Goal: Transaction & Acquisition: Purchase product/service

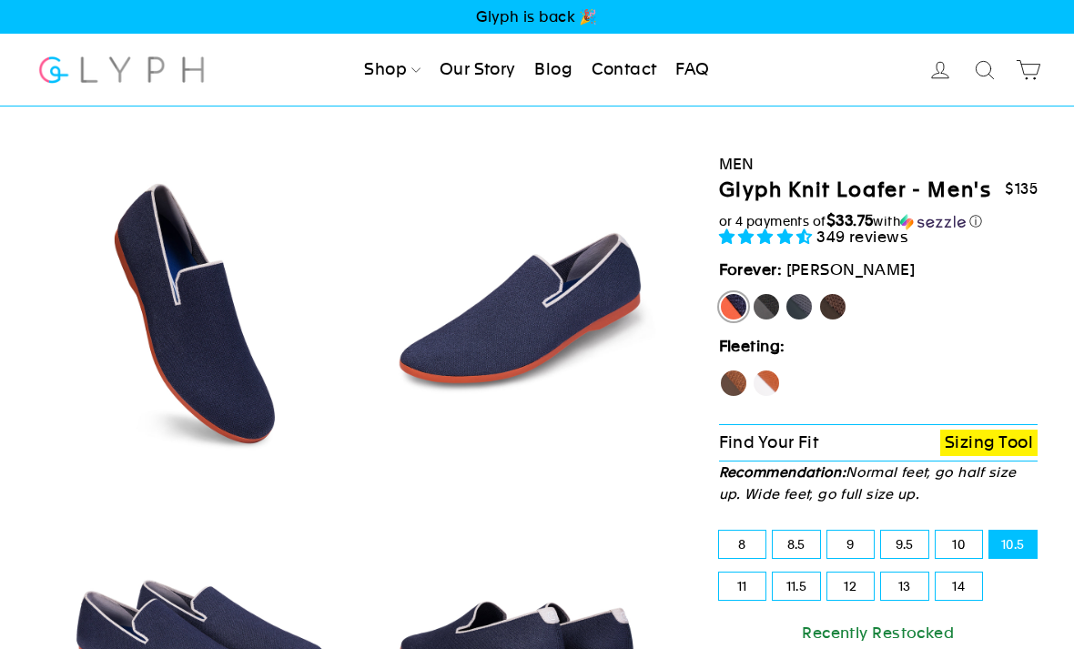
select select "highest-rating"
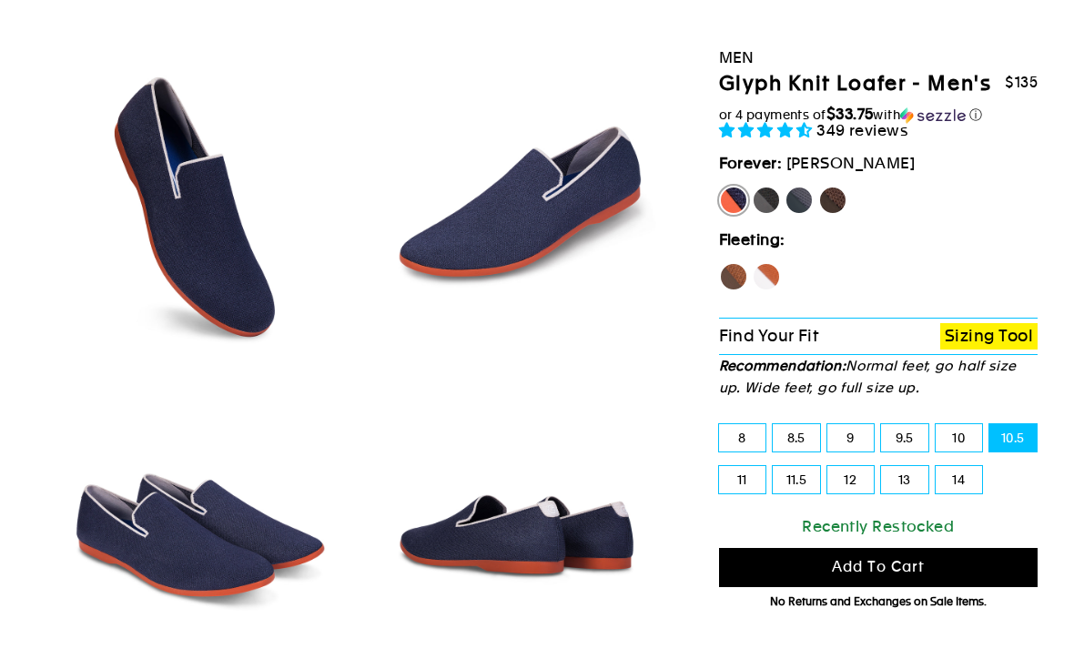
scroll to position [133, 0]
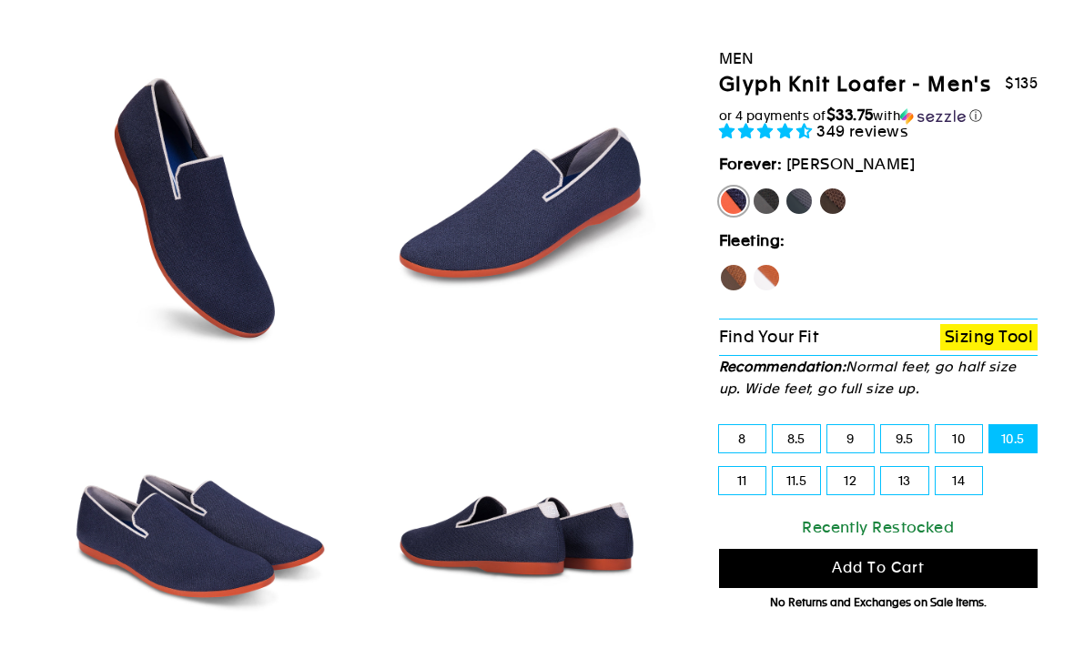
click at [1013, 588] on button "Add to cart" at bounding box center [879, 568] width 320 height 39
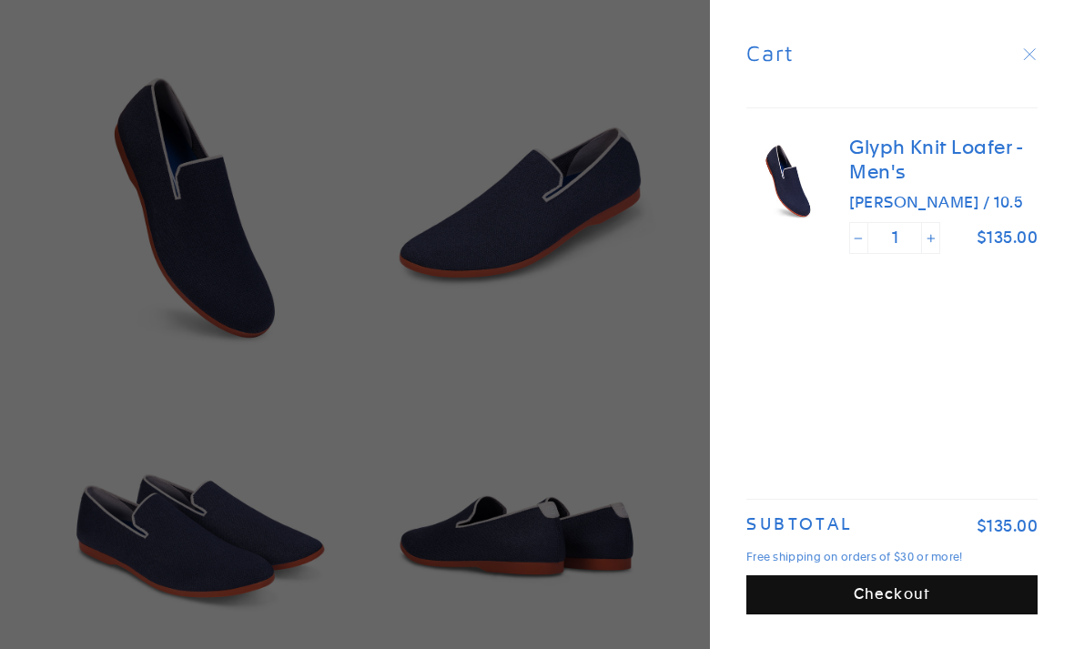
click at [995, 615] on button "Checkout" at bounding box center [892, 594] width 291 height 39
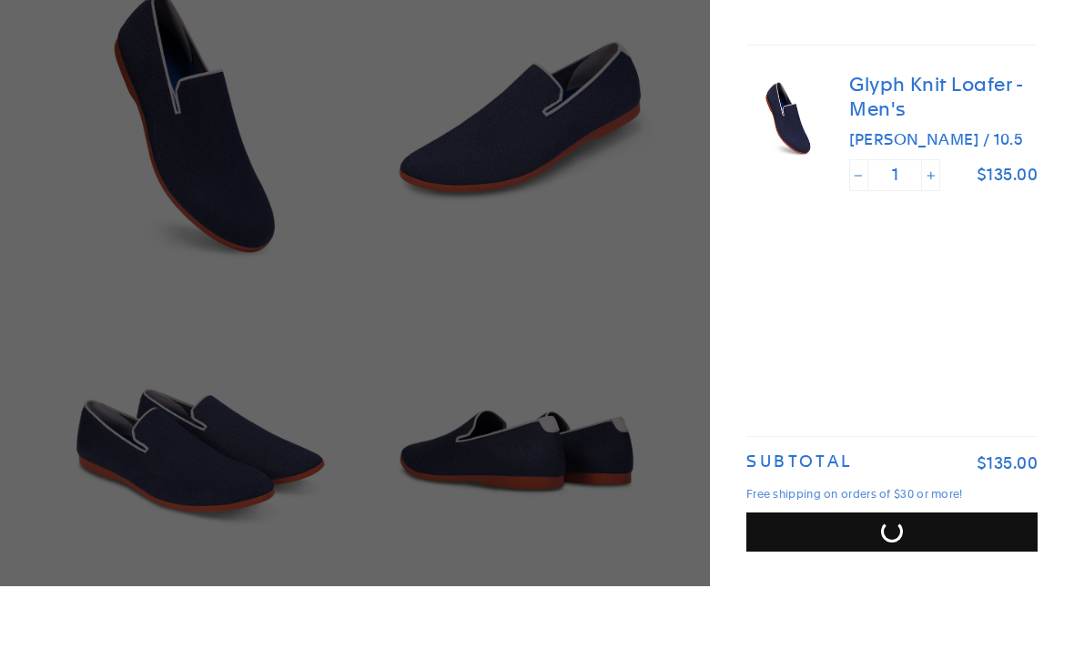
scroll to position [191, 0]
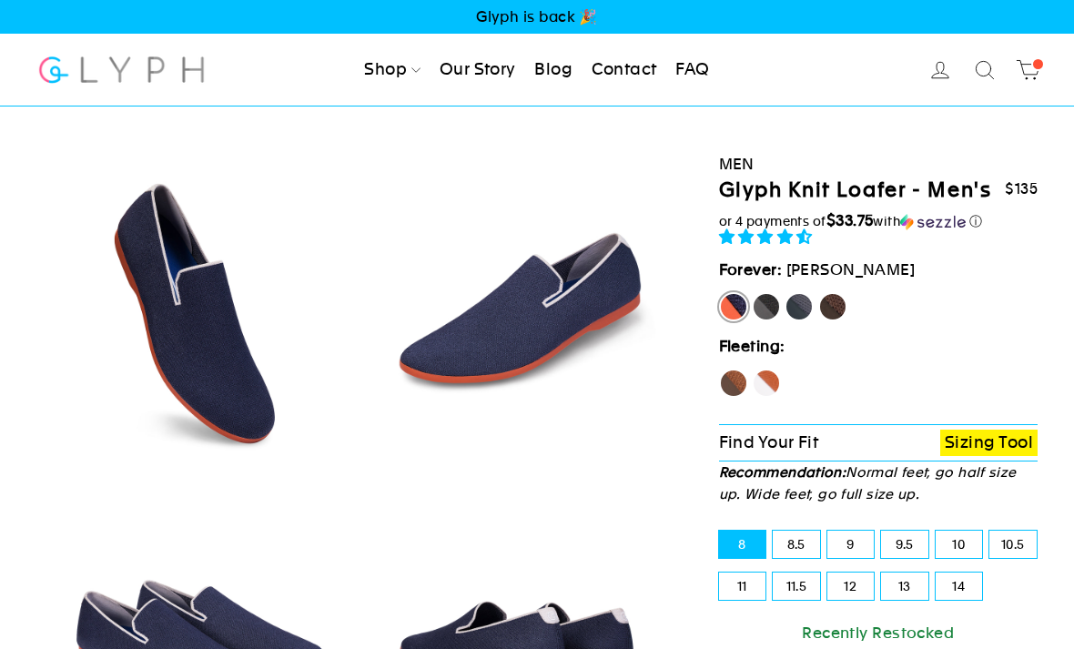
select select "highest-rating"
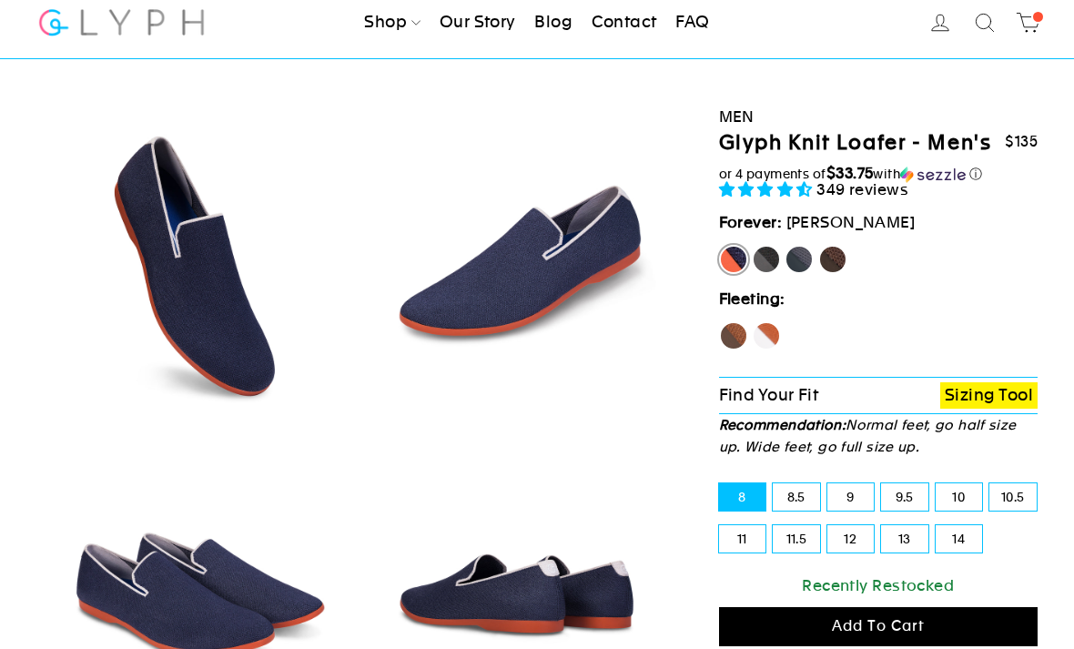
scroll to position [46, 0]
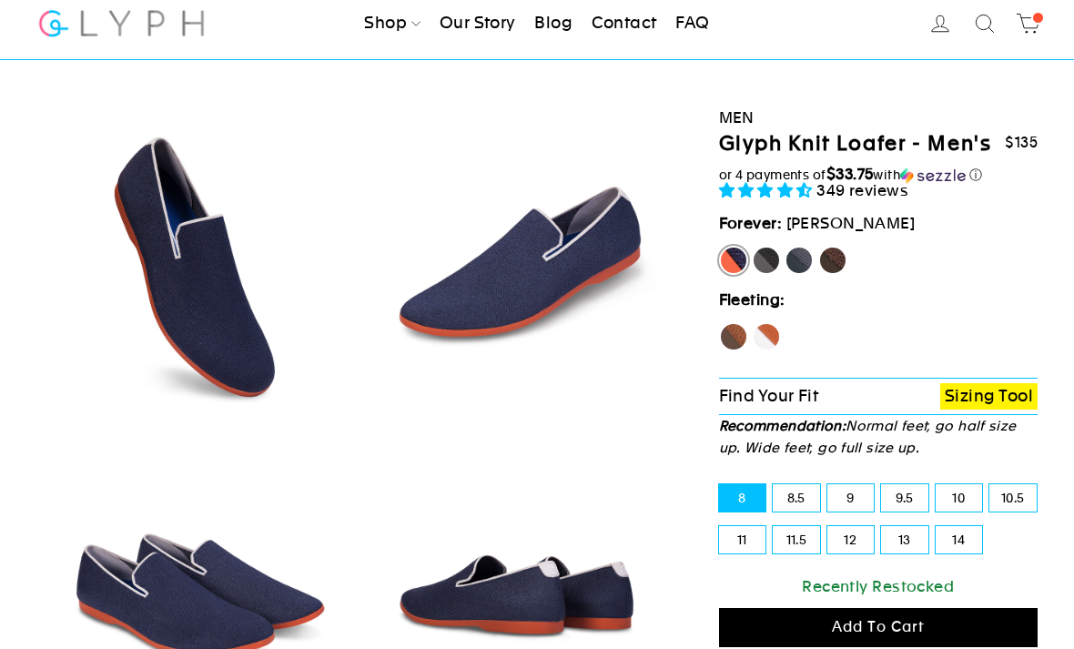
click at [1035, 512] on label "10.5" at bounding box center [1013, 497] width 47 height 27
click at [990, 485] on input "10.5" at bounding box center [990, 484] width 1 height 1
radio input "true"
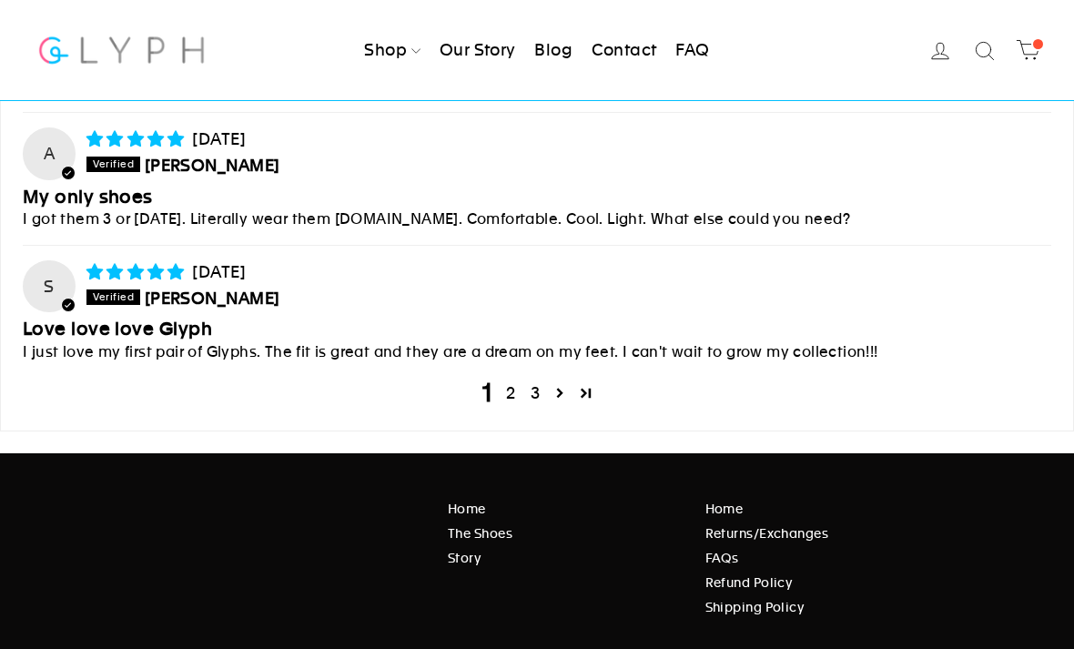
scroll to position [7420, 0]
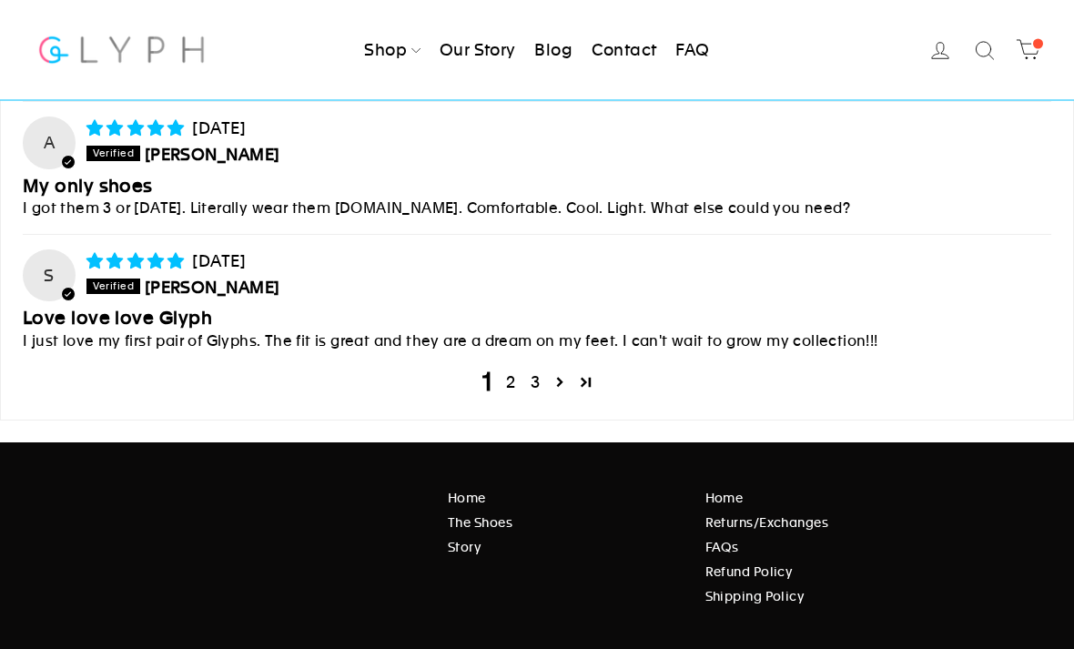
click at [503, 371] on link "2" at bounding box center [511, 383] width 24 height 24
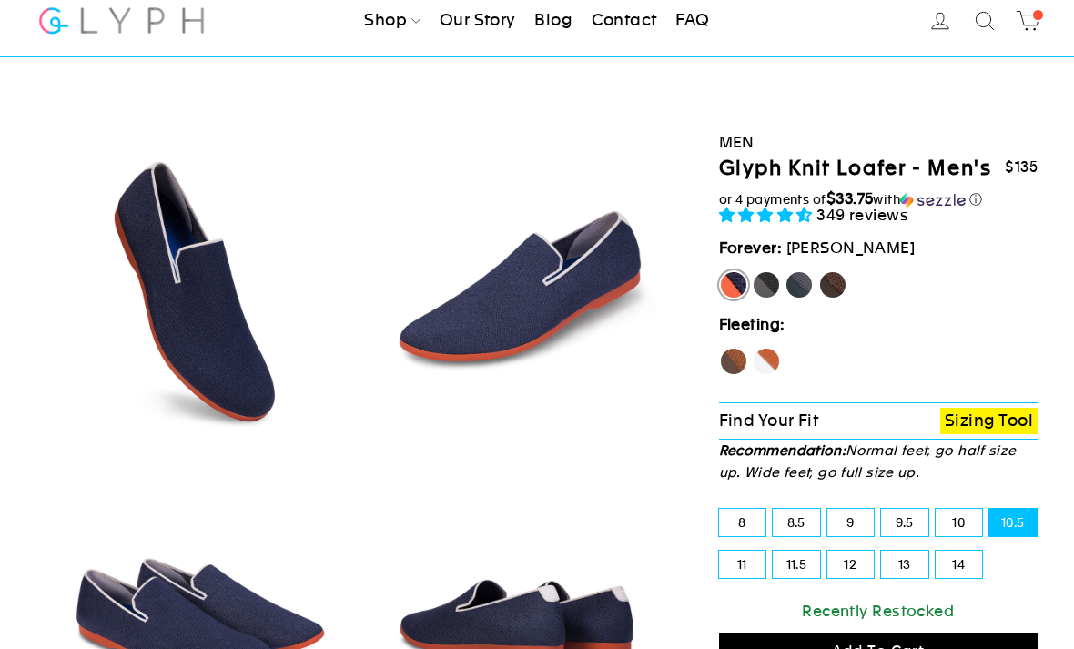
scroll to position [0, 0]
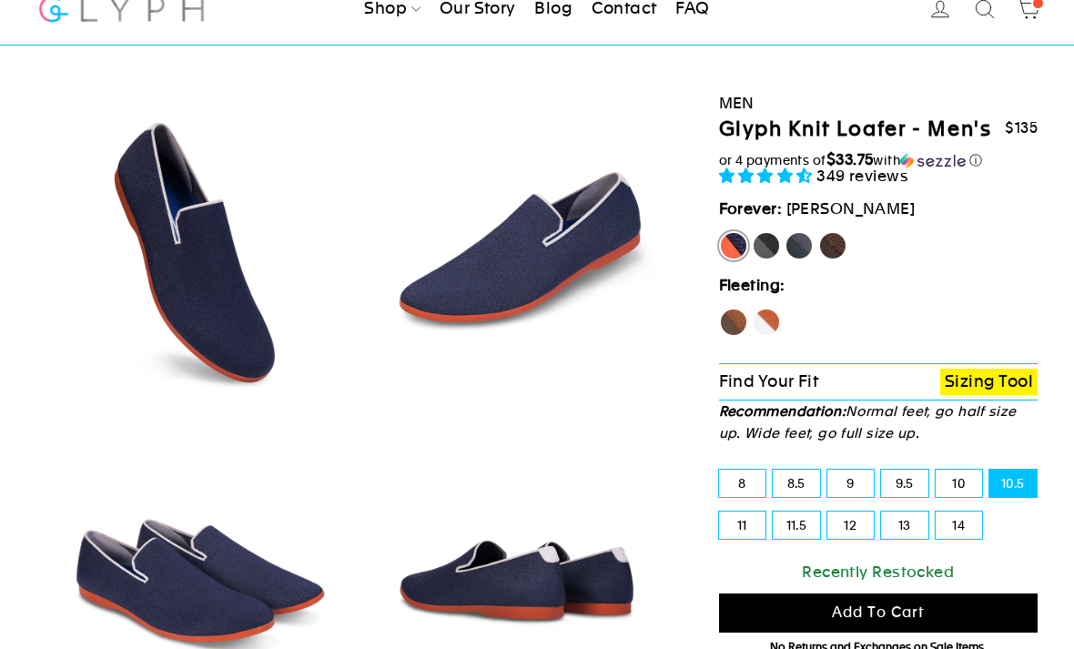
scroll to position [68, 0]
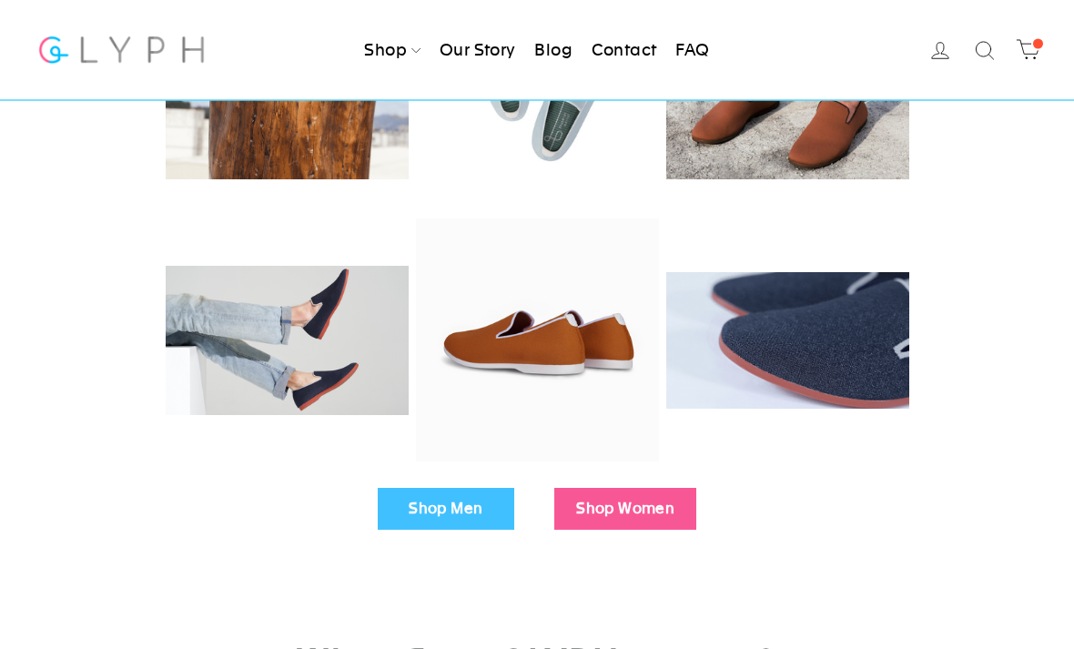
scroll to position [353, 0]
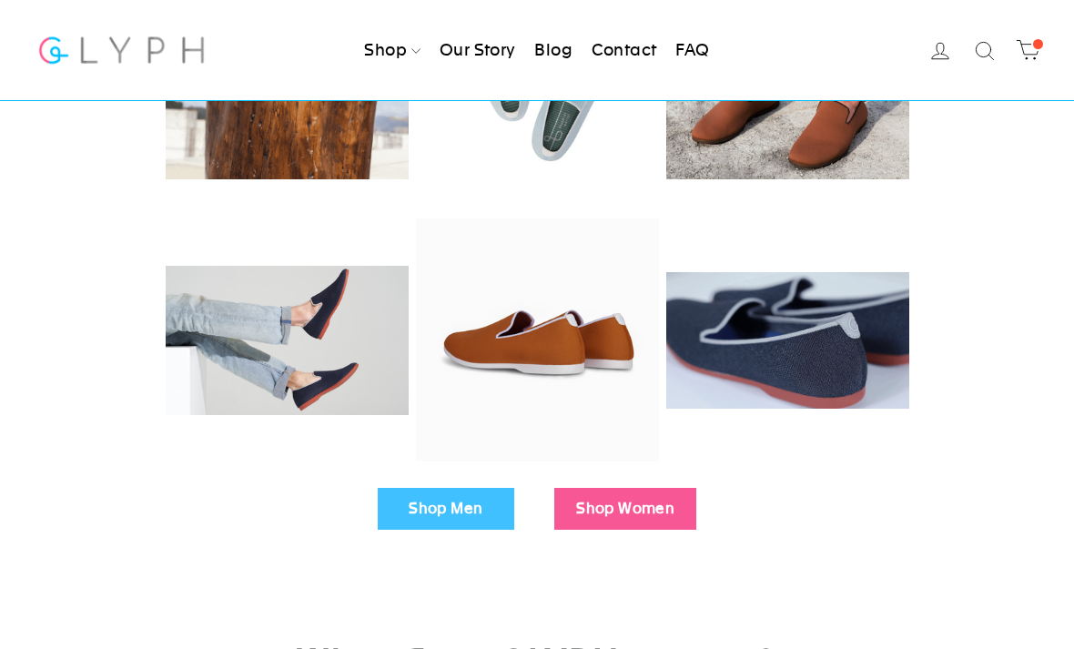
click at [473, 500] on link "Shop Men" at bounding box center [446, 509] width 137 height 42
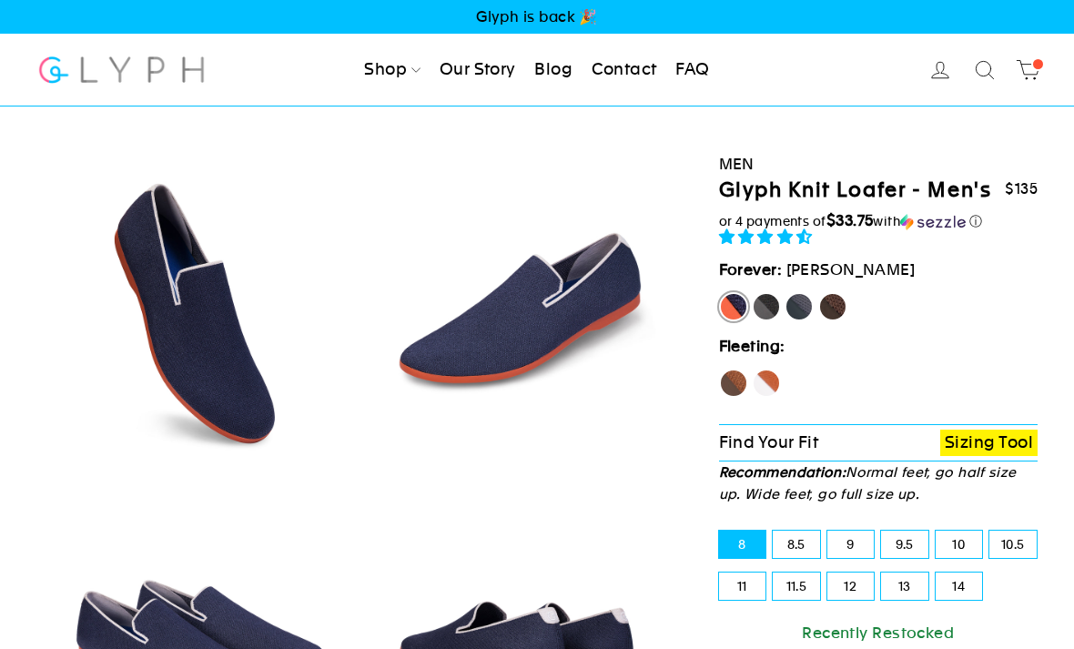
select select "highest-rating"
click at [1021, 558] on label "10.5" at bounding box center [1013, 544] width 47 height 27
click at [990, 532] on input "10.5" at bounding box center [990, 531] width 1 height 1
radio input "true"
click at [1000, 456] on link "Sizing Tool" at bounding box center [988, 443] width 97 height 26
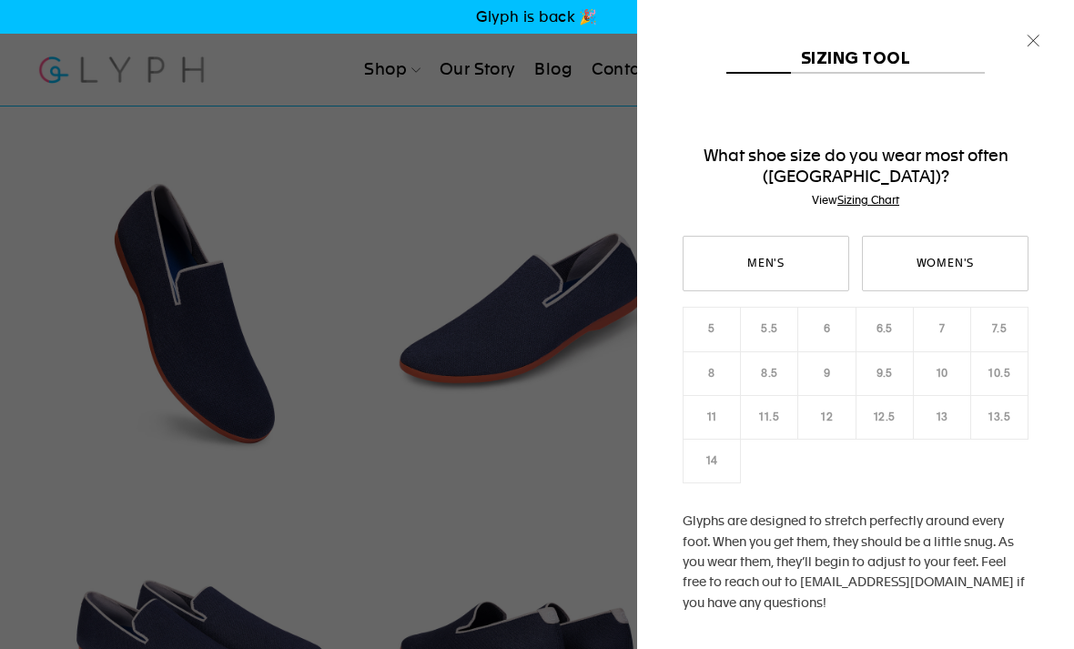
click at [886, 380] on div "Men's Women's 5 5.5 6 6.5 7 7.5 8 8.5 9 9.5 10 10.5 11 12" at bounding box center [856, 456] width 346 height 441
click at [898, 371] on div "Men's Women's 5 5.5 6 6.5 7 7.5 8 8.5 9 9.5 10 10.5 11 12" at bounding box center [856, 456] width 346 height 441
click at [892, 371] on div "Men's Women's 5 5.5 6 6.5 7 7.5 8 8.5 9 9.5 10 10.5 11 12" at bounding box center [856, 456] width 346 height 441
click at [788, 269] on link "Men's" at bounding box center [766, 264] width 167 height 56
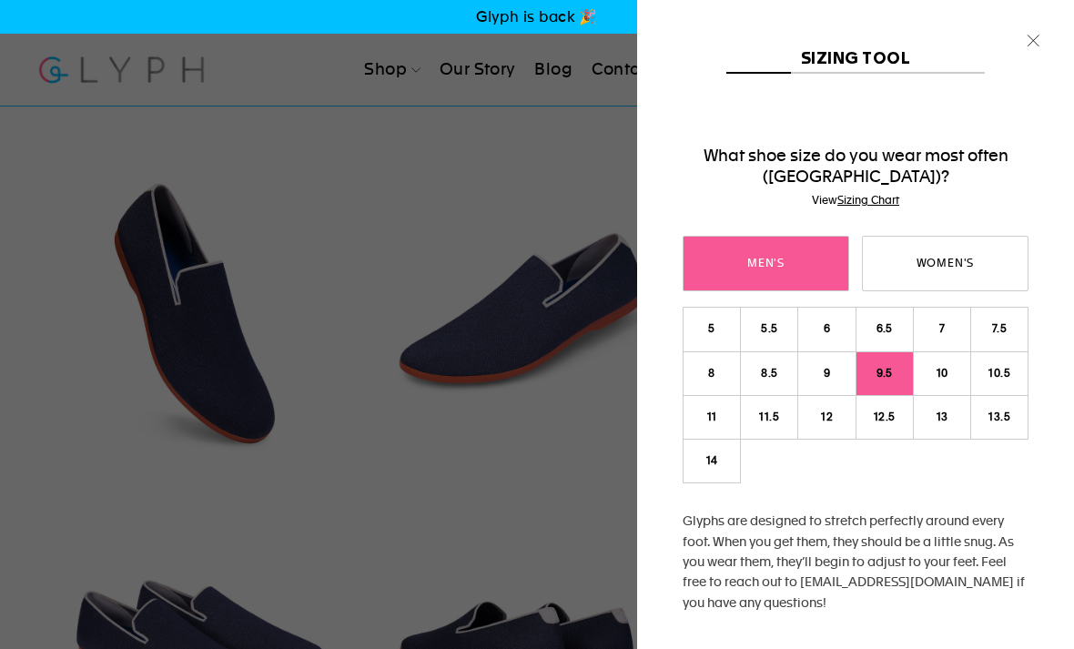
click at [882, 383] on link "9.5" at bounding box center [885, 373] width 58 height 45
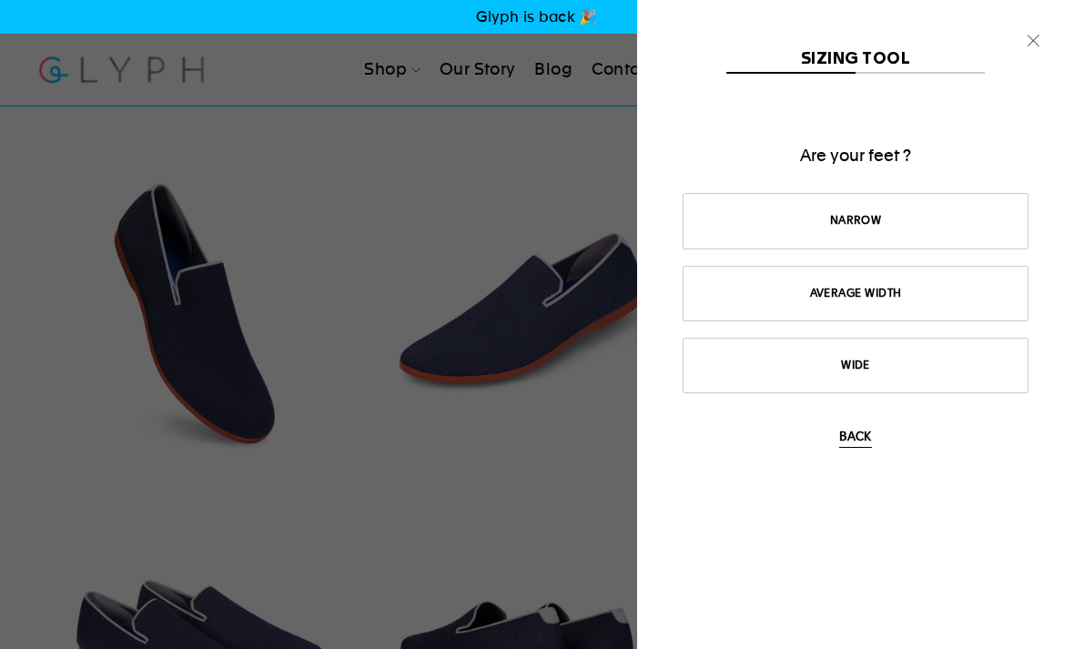
click at [968, 357] on link "Wide" at bounding box center [856, 366] width 346 height 56
click at [930, 292] on link "Not often" at bounding box center [856, 294] width 346 height 56
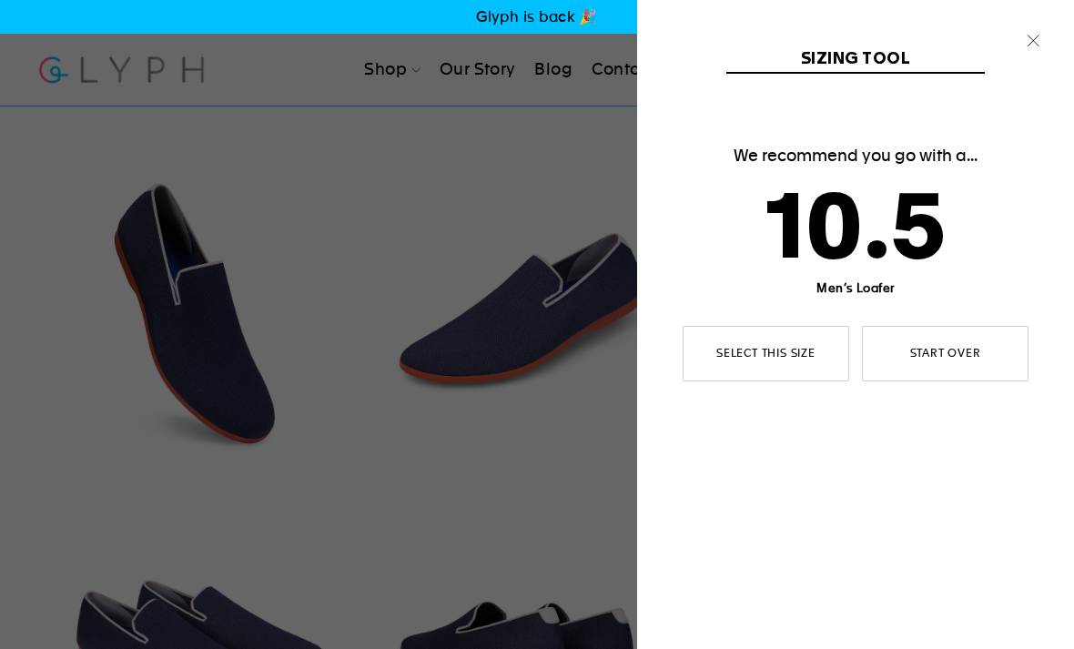
click at [974, 357] on link "Start over" at bounding box center [945, 354] width 167 height 56
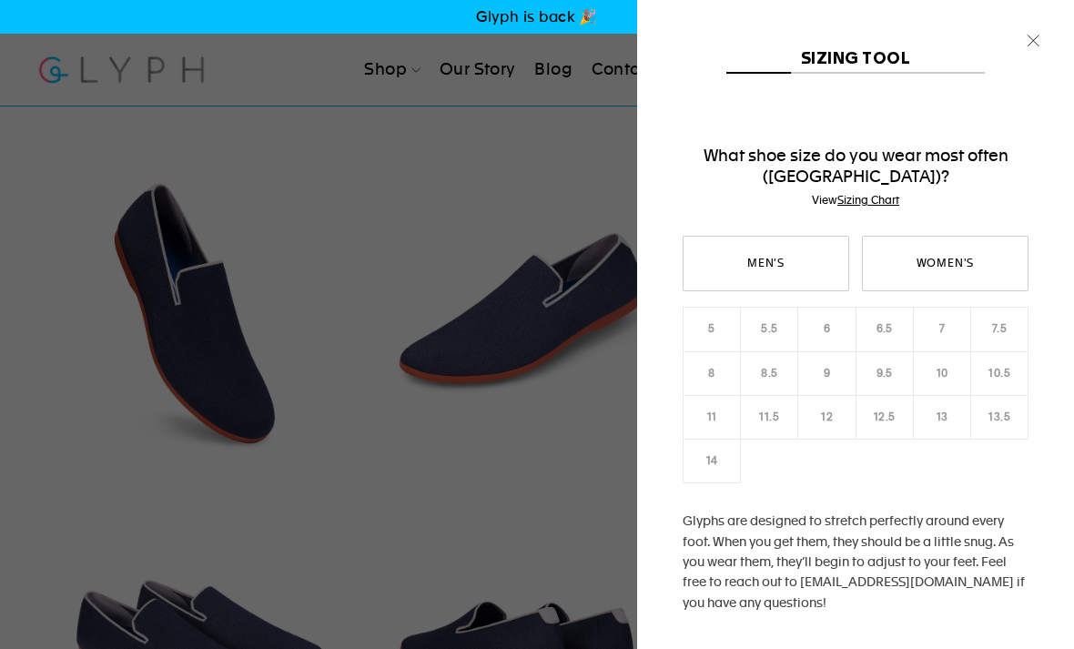
click at [1038, 44] on icon "button" at bounding box center [1033, 40] width 25 height 25
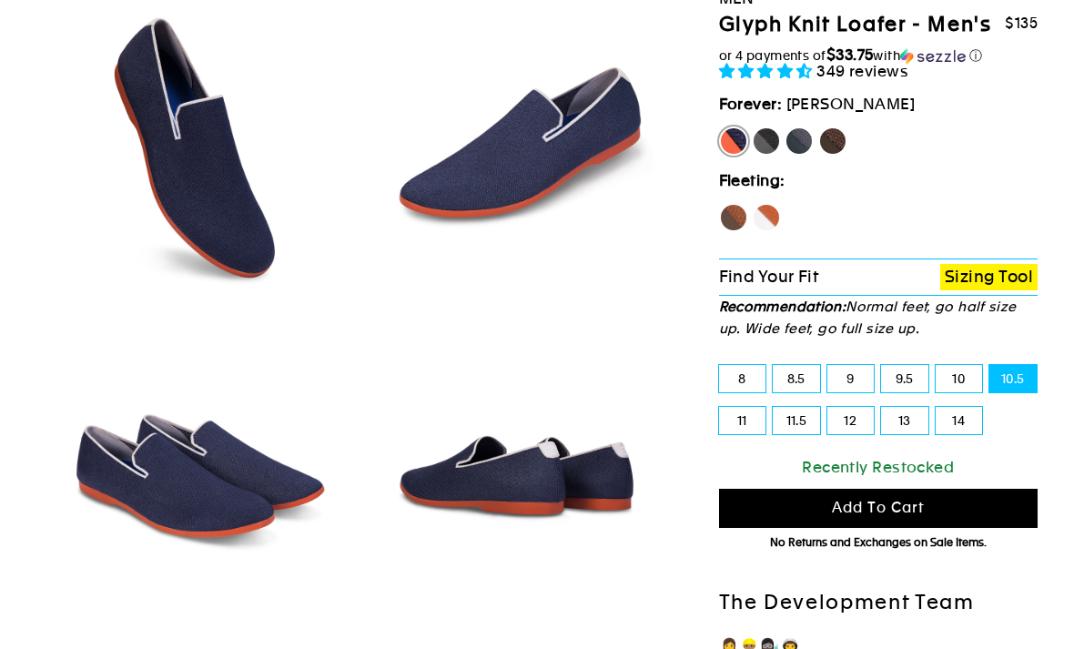
scroll to position [191, 0]
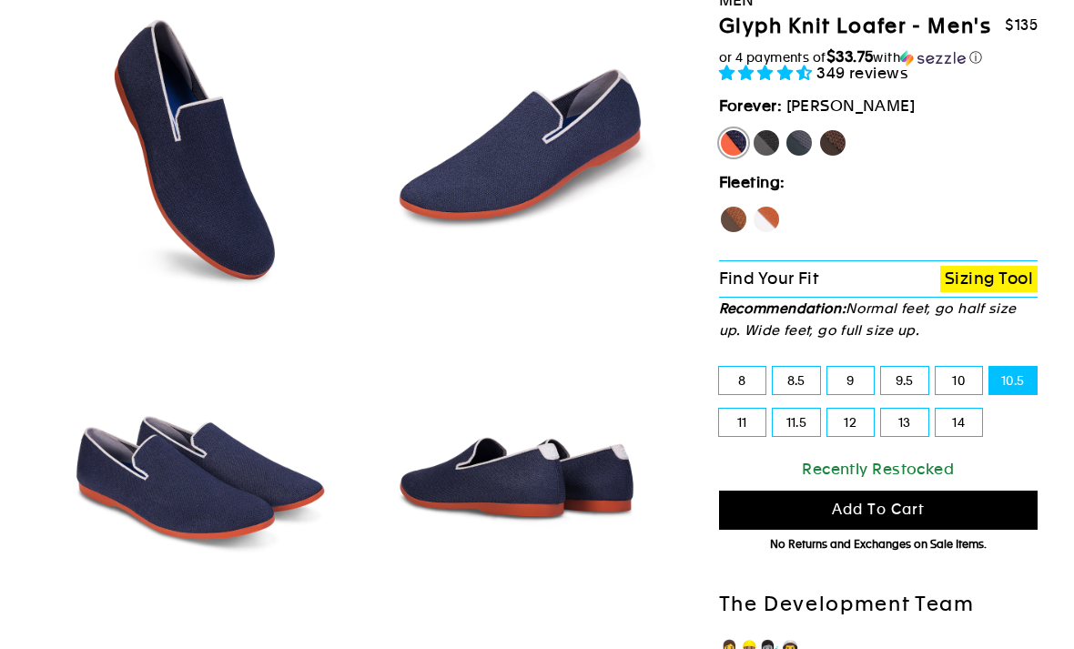
click at [960, 530] on button "Add to cart" at bounding box center [879, 510] width 320 height 39
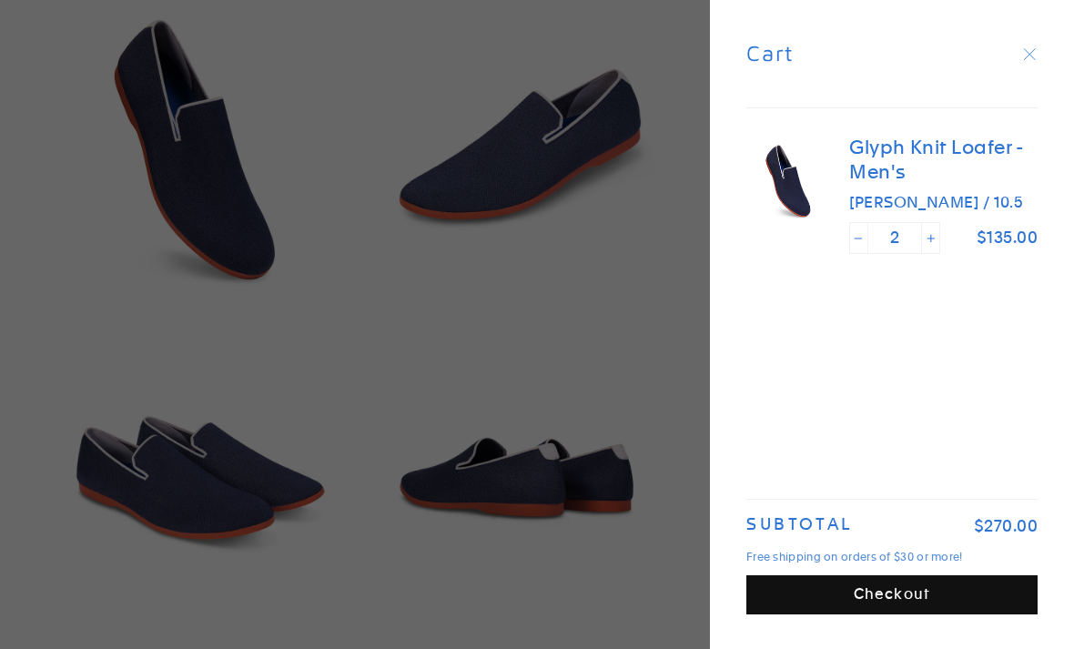
click at [854, 240] on icon "Reduce item quantity by one" at bounding box center [858, 238] width 9 height 9
type input "1"
click at [964, 608] on button "Checkout" at bounding box center [892, 594] width 291 height 39
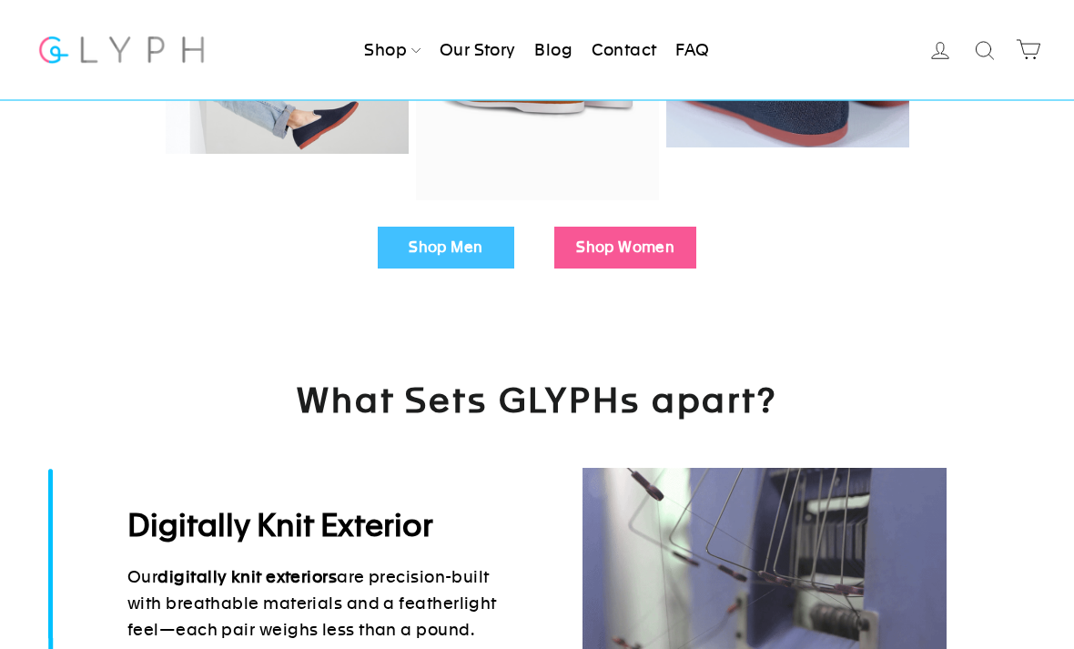
scroll to position [615, 0]
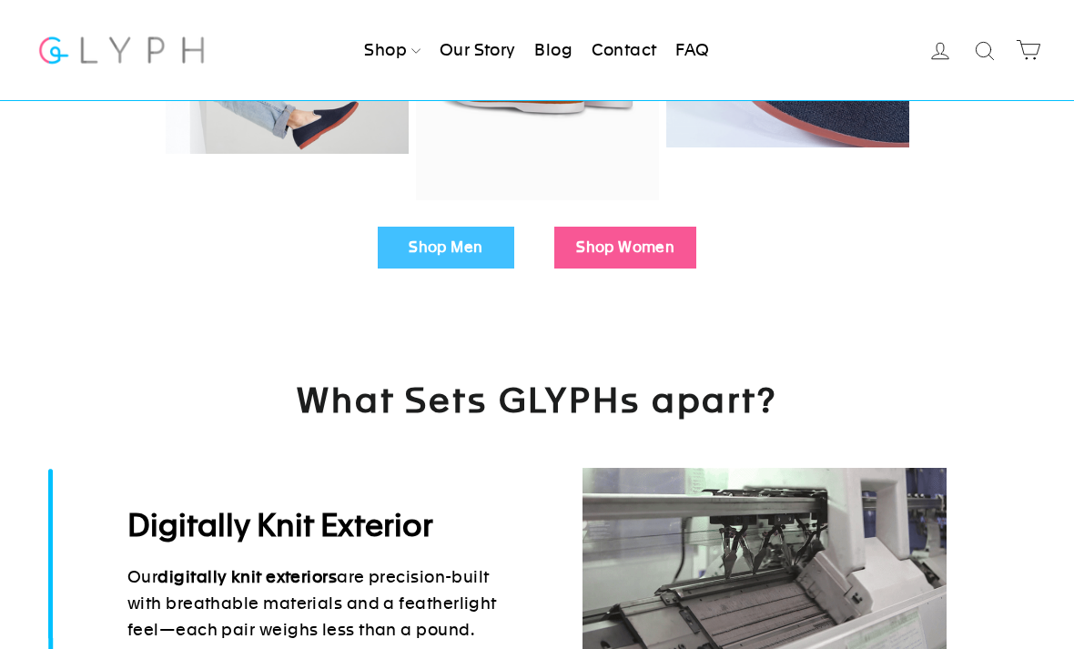
click at [472, 257] on link "Shop Men" at bounding box center [446, 248] width 137 height 42
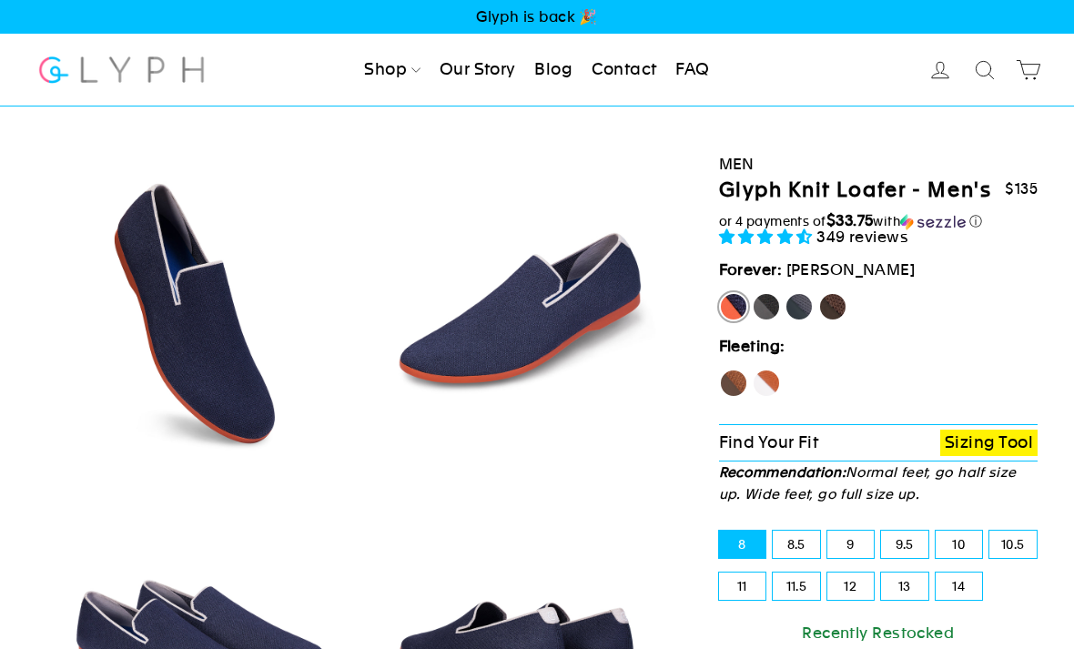
select select "highest-rating"
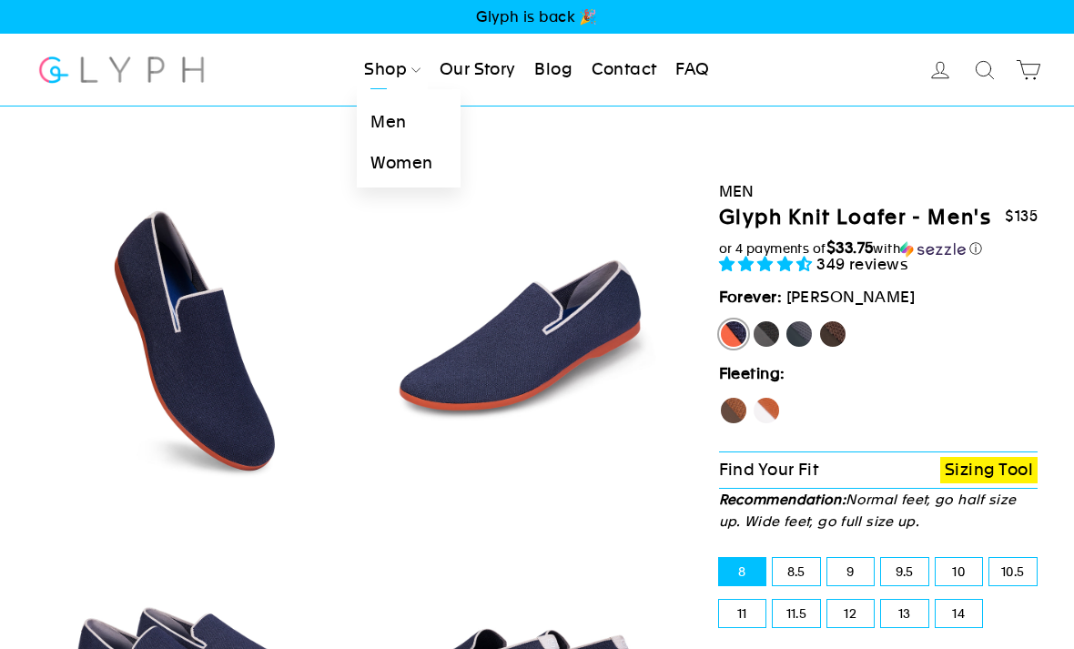
click at [406, 132] on link "Men" at bounding box center [408, 122] width 103 height 41
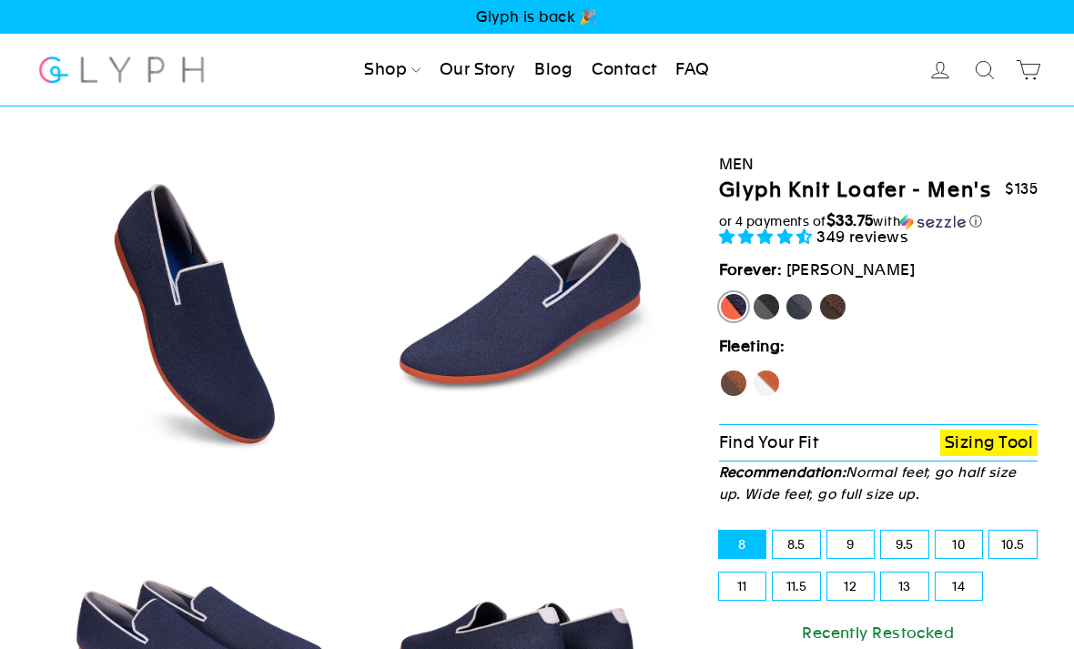
select select "highest-rating"
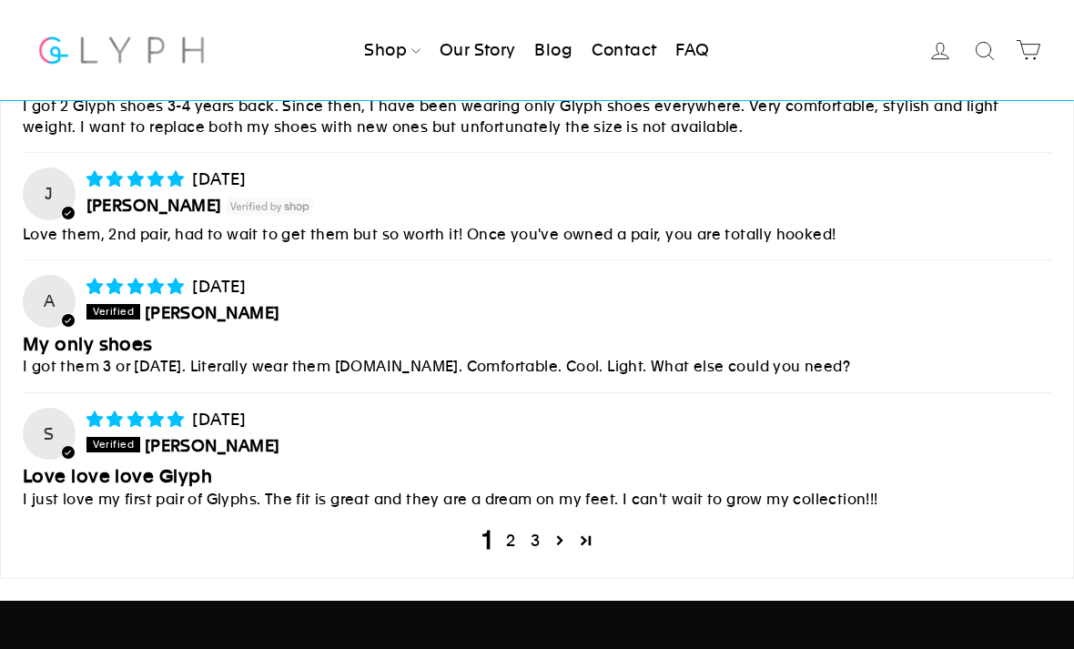
scroll to position [7261, 0]
